Goal: Transaction & Acquisition: Subscribe to service/newsletter

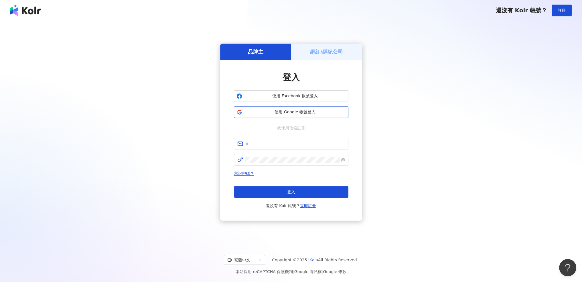
click at [285, 111] on span "使用 Google 帳號登入" at bounding box center [295, 112] width 101 height 6
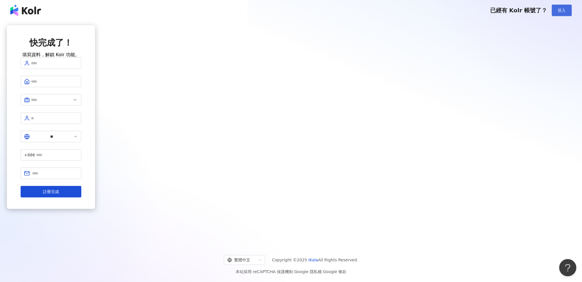
click at [562, 12] on span "登入" at bounding box center [562, 10] width 8 height 5
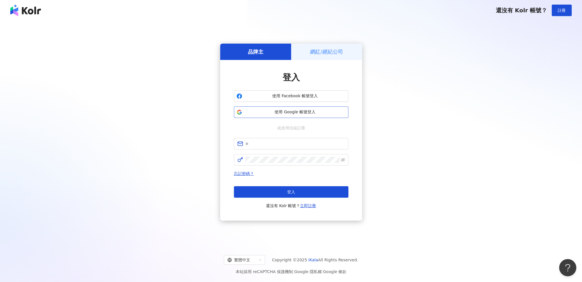
click at [316, 112] on span "使用 Google 帳號登入" at bounding box center [295, 112] width 101 height 6
